Goal: Use online tool/utility: Utilize a website feature to perform a specific function

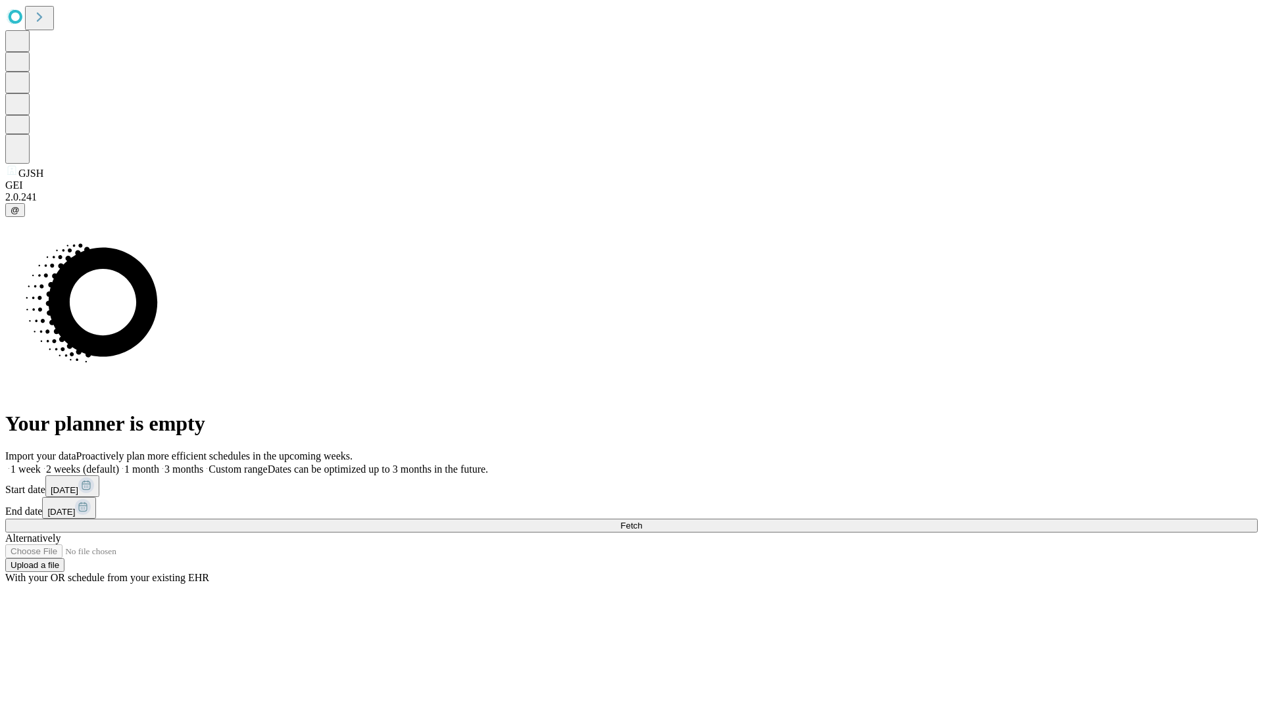
click at [642, 521] on span "Fetch" at bounding box center [631, 526] width 22 height 10
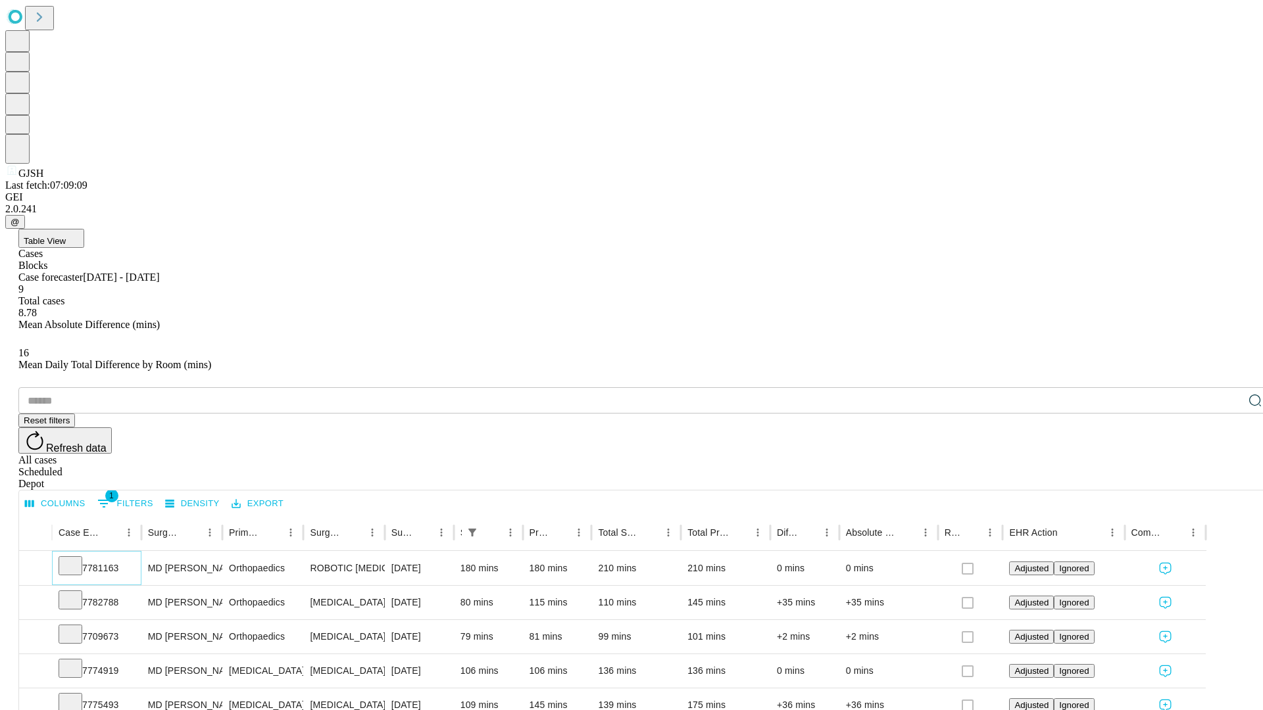
click at [77, 558] on icon at bounding box center [70, 564] width 13 height 13
